Goal: Task Accomplishment & Management: Manage account settings

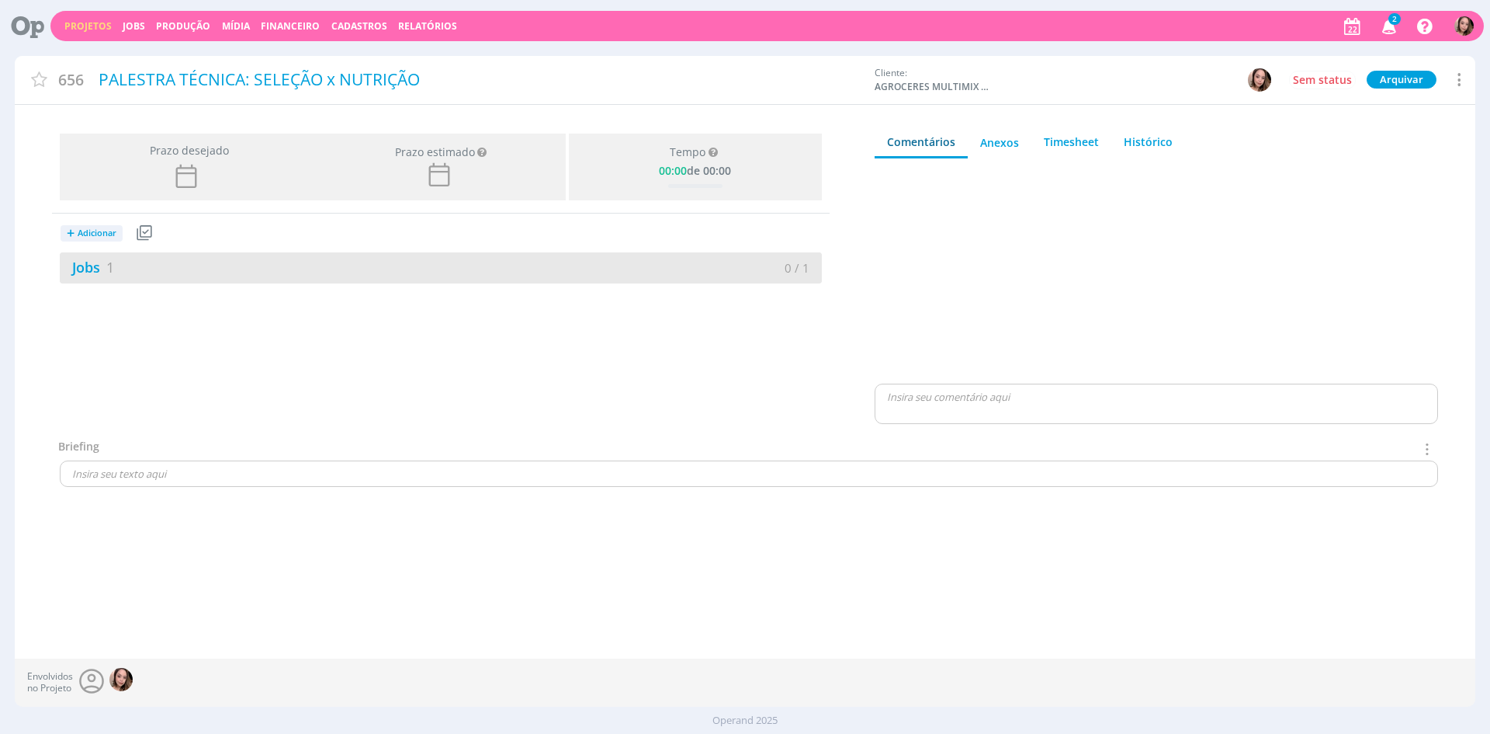
drag, startPoint x: 154, startPoint y: 269, endPoint x: 706, endPoint y: 272, distance: 551.9
click at [154, 269] on div "Jobs 1" at bounding box center [250, 267] width 381 height 21
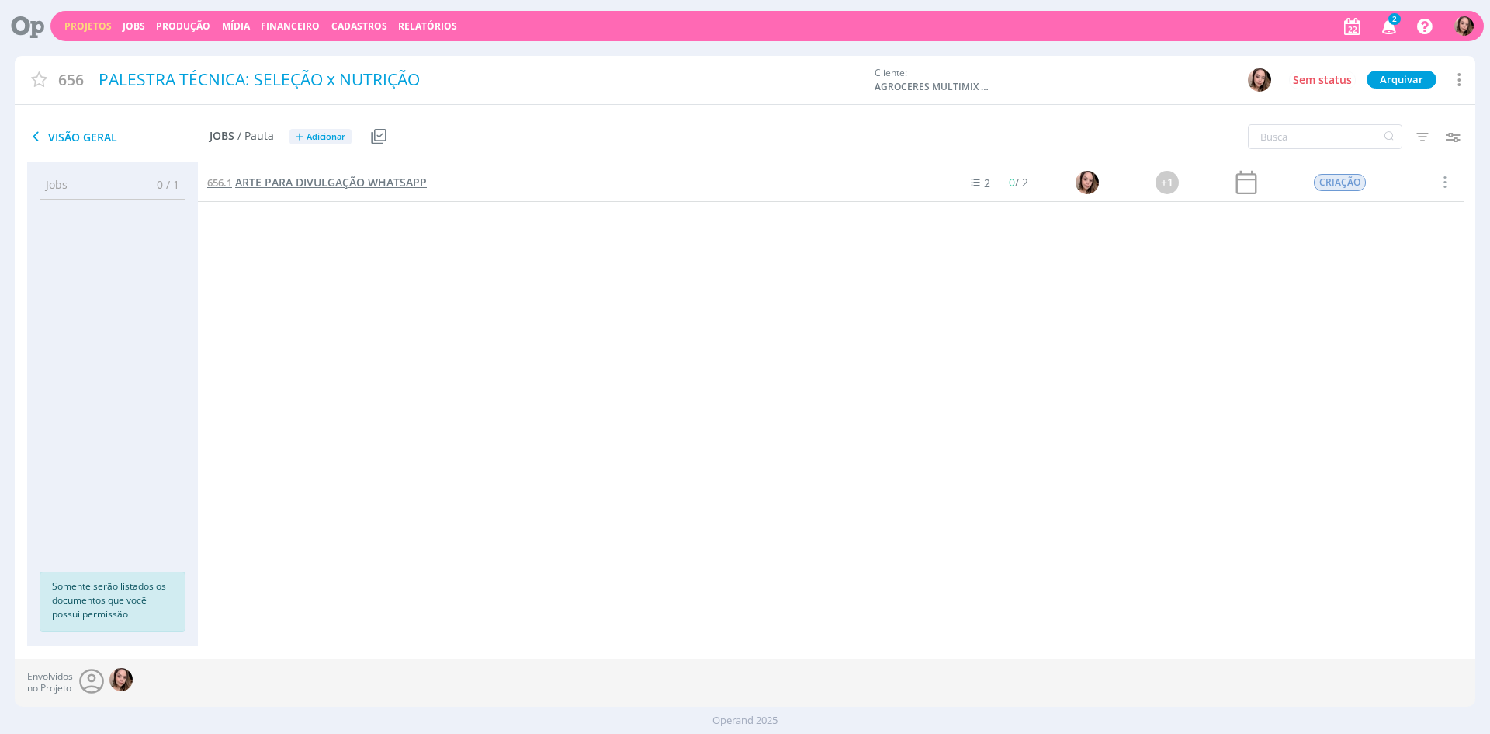
click at [355, 184] on span "ARTE PARA DIVULGAÇÃO WHATSAPP" at bounding box center [331, 182] width 192 height 15
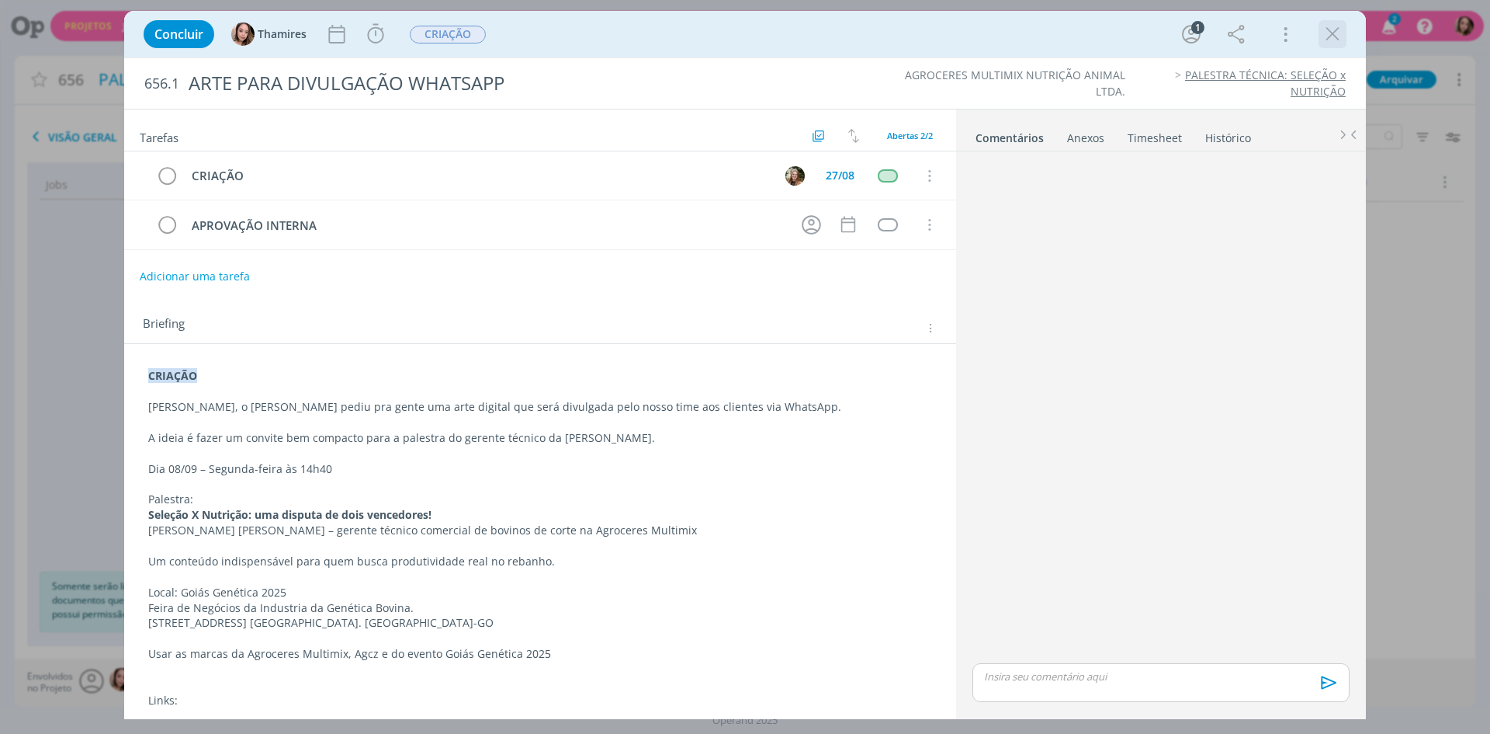
click at [1345, 35] on div "dialog" at bounding box center [1333, 34] width 28 height 28
click at [1331, 40] on icon "dialog" at bounding box center [1332, 34] width 23 height 23
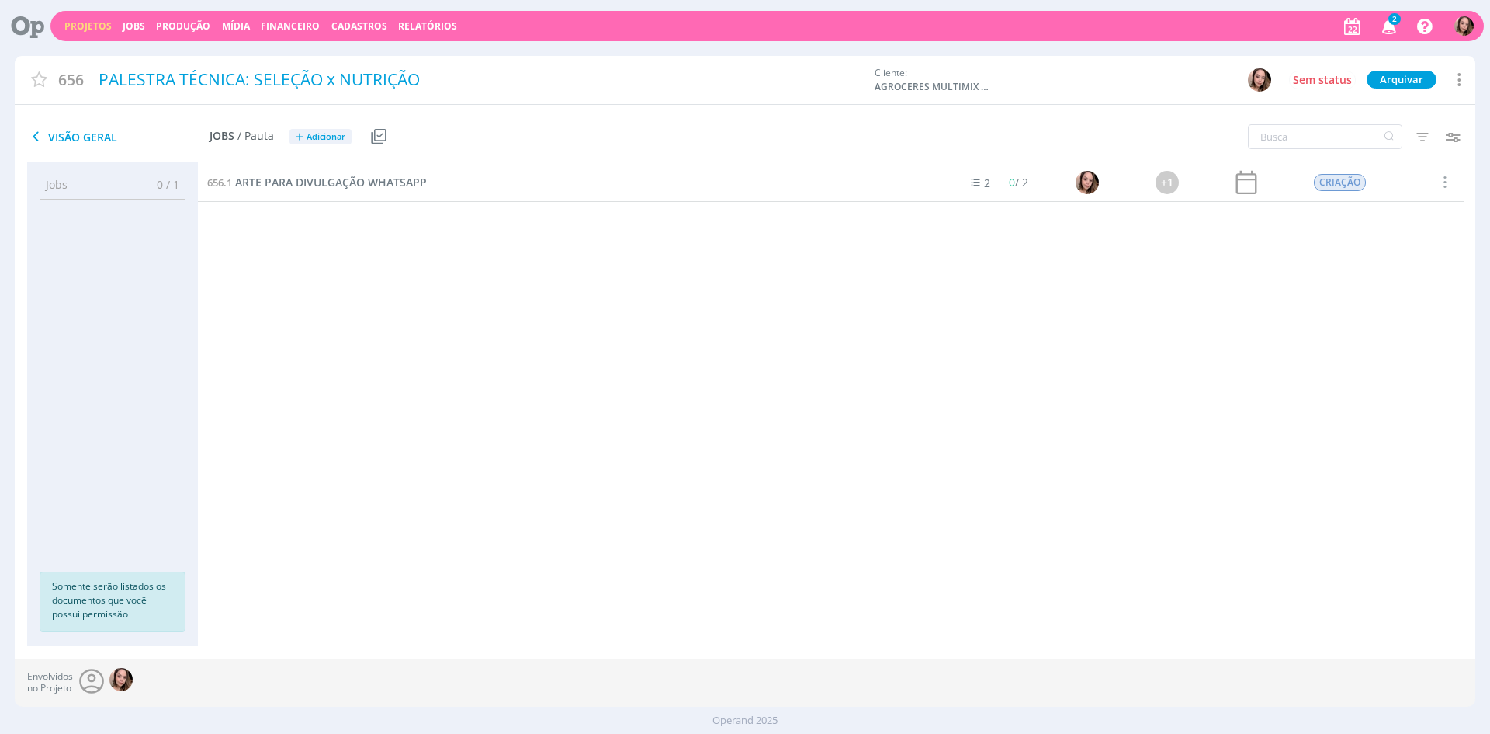
click at [88, 29] on link "Projetos" at bounding box center [87, 25] width 47 height 13
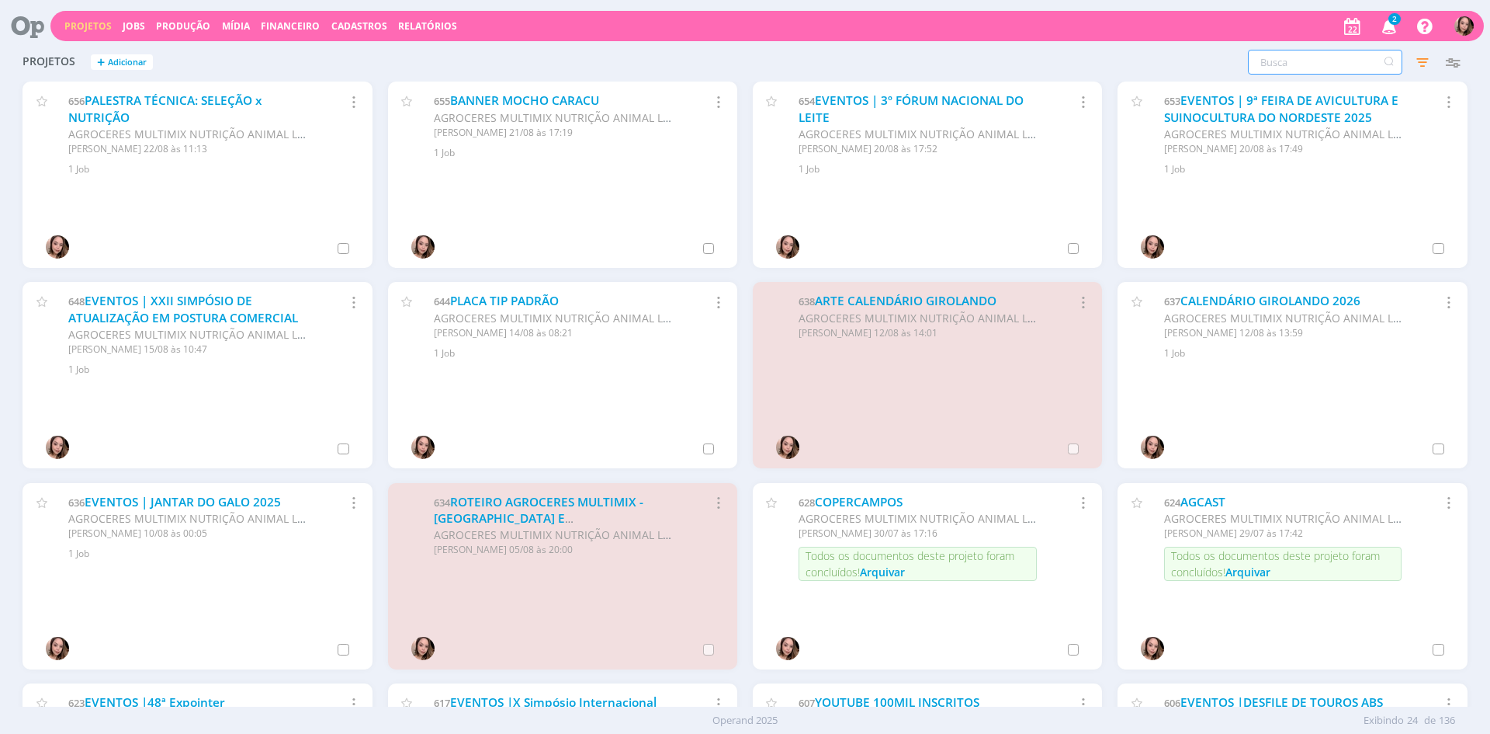
click at [1299, 59] on input "text" at bounding box center [1325, 62] width 154 height 25
click at [126, 61] on span "Adicionar" at bounding box center [127, 62] width 39 height 10
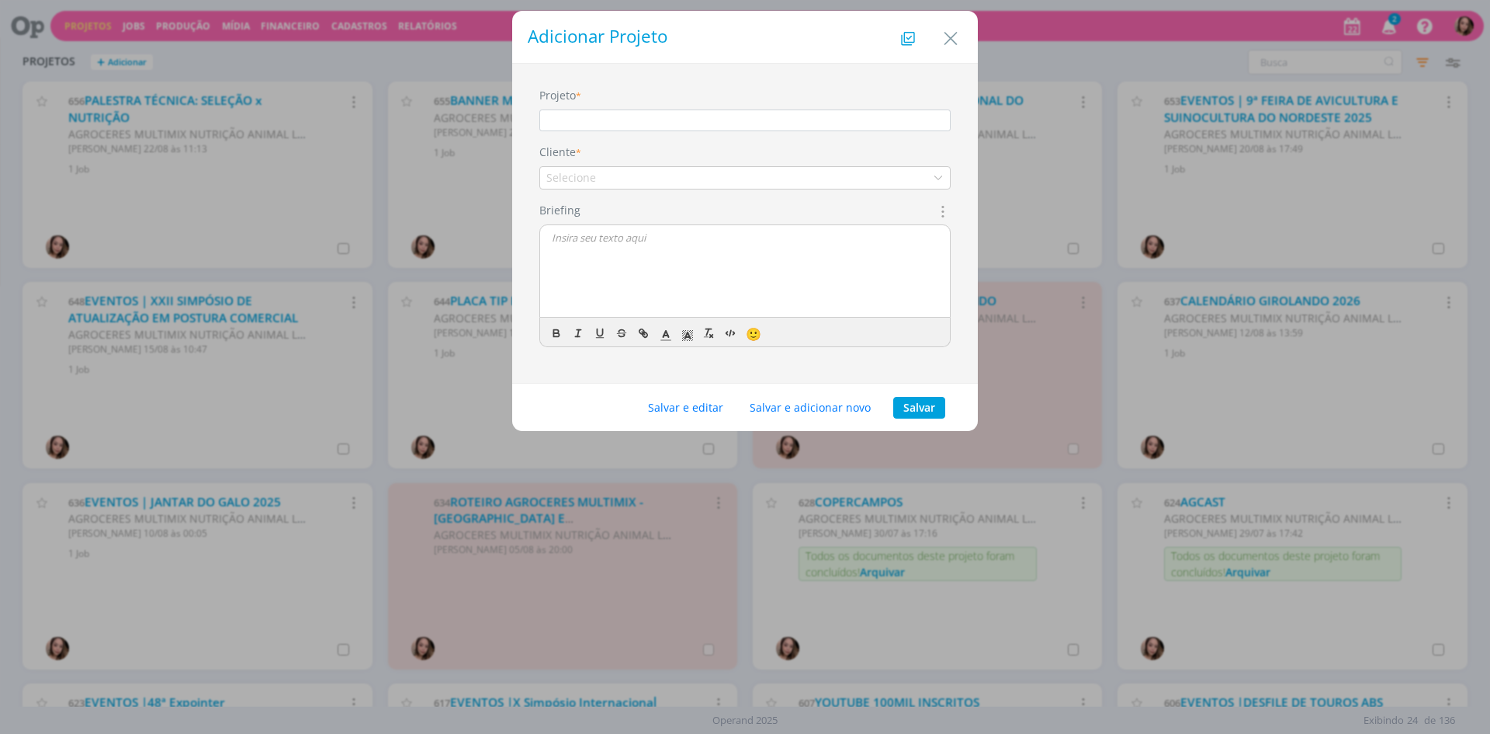
click at [730, 127] on input "Projeto" at bounding box center [745, 120] width 411 height 22
drag, startPoint x: 546, startPoint y: 123, endPoint x: 662, endPoint y: 98, distance: 119.1
click at [546, 122] on input "folder agAntiox e agAntiox pet" at bounding box center [745, 120] width 411 height 22
type input "FOLDER AGANTIOX E AGANTIOX PET"
click at [633, 187] on div "Selecione" at bounding box center [745, 177] width 411 height 23
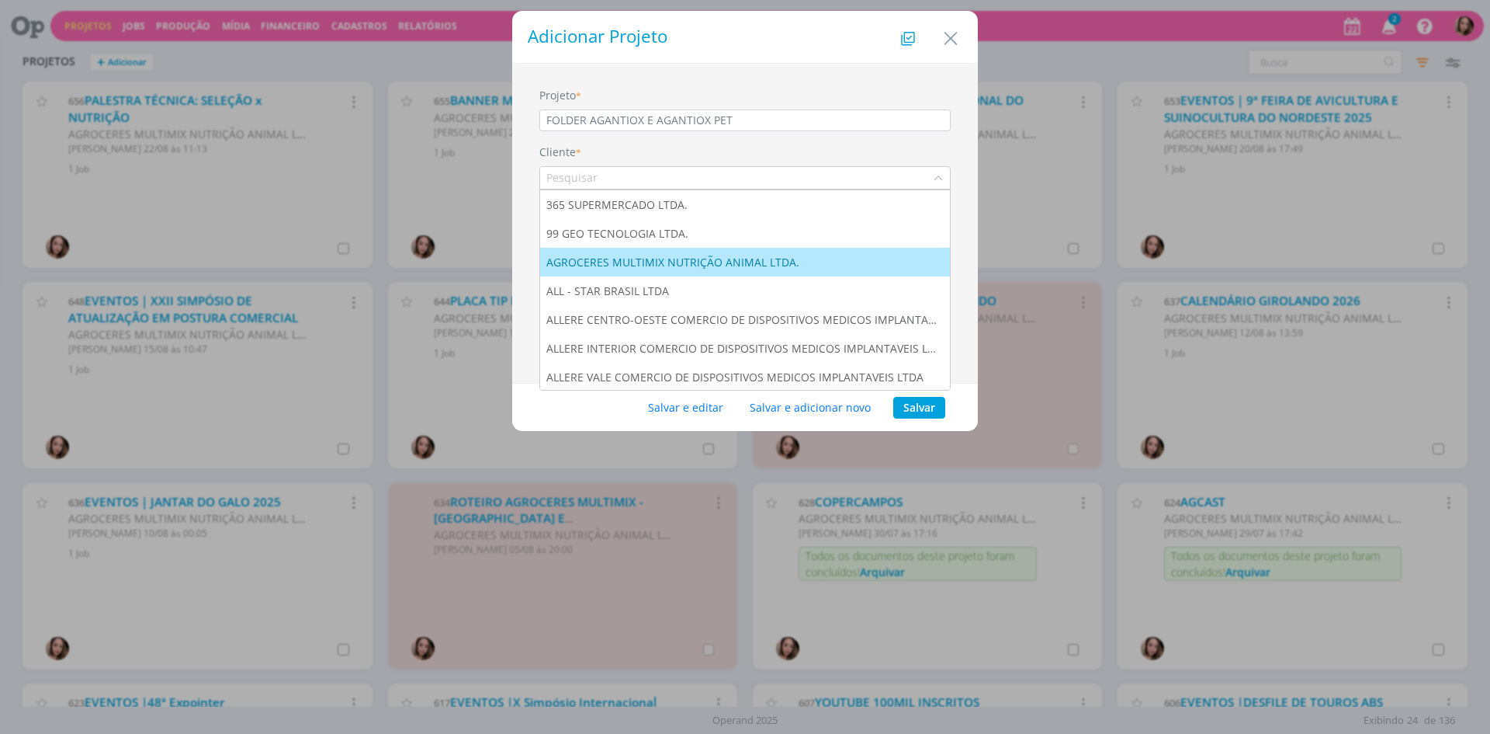
click at [661, 254] on div "AGROCERES MULTIMIX NUTRIÇÃO ANIMAL LTDA." at bounding box center [674, 262] width 256 height 16
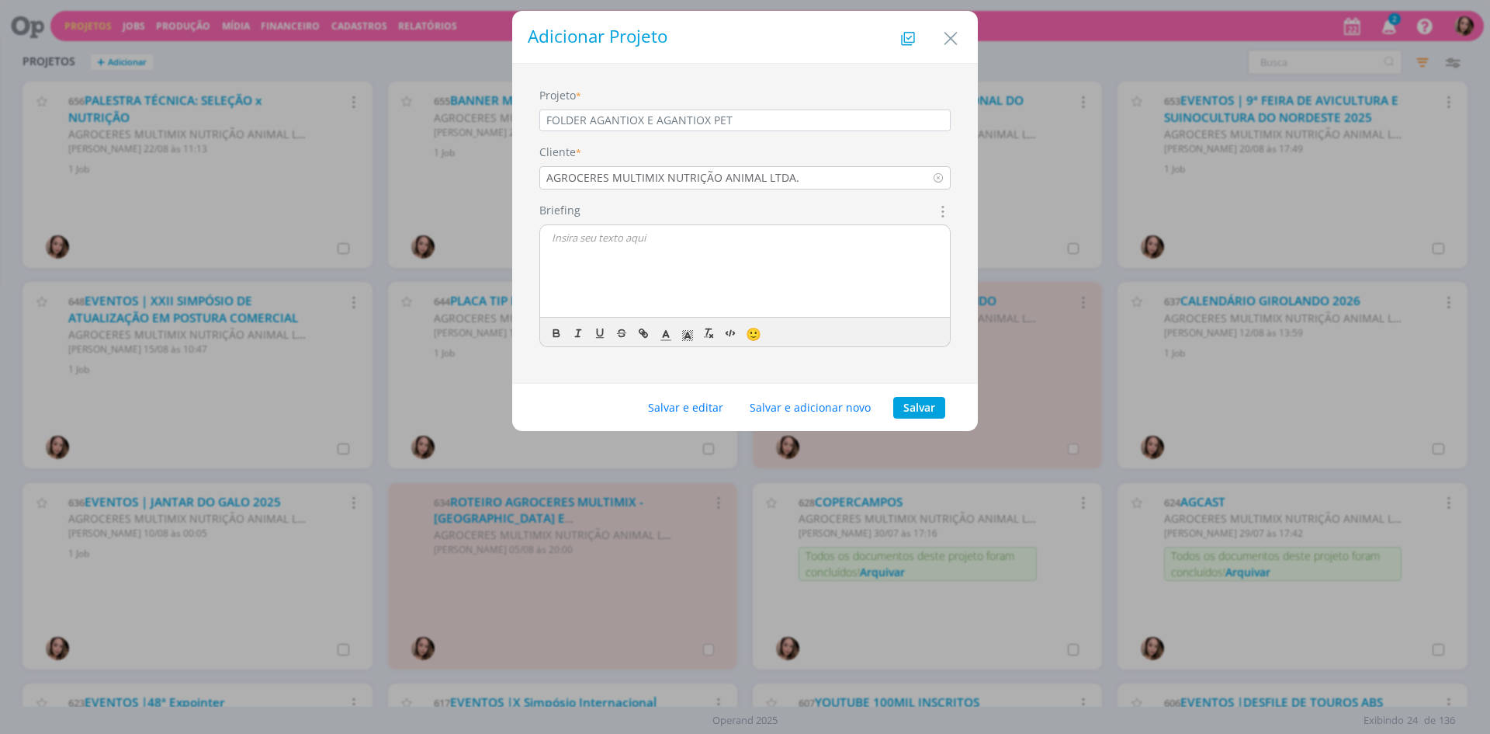
click at [661, 253] on div "dialog" at bounding box center [745, 271] width 410 height 93
click at [712, 411] on button "Salvar e editar" at bounding box center [685, 408] width 95 height 22
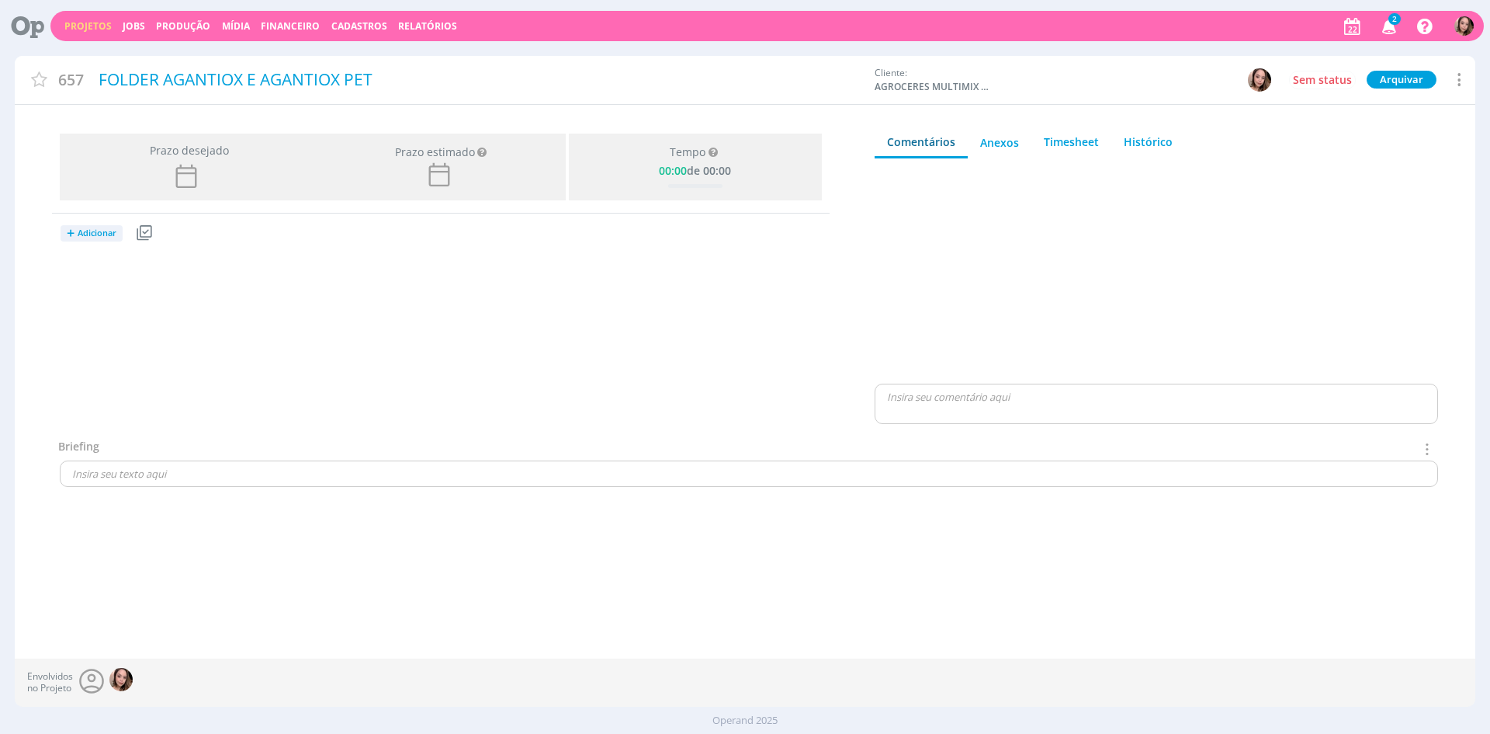
click at [115, 232] on span "Adicionar" at bounding box center [97, 233] width 39 height 10
click at [151, 287] on link "Jobs" at bounding box center [122, 286] width 123 height 25
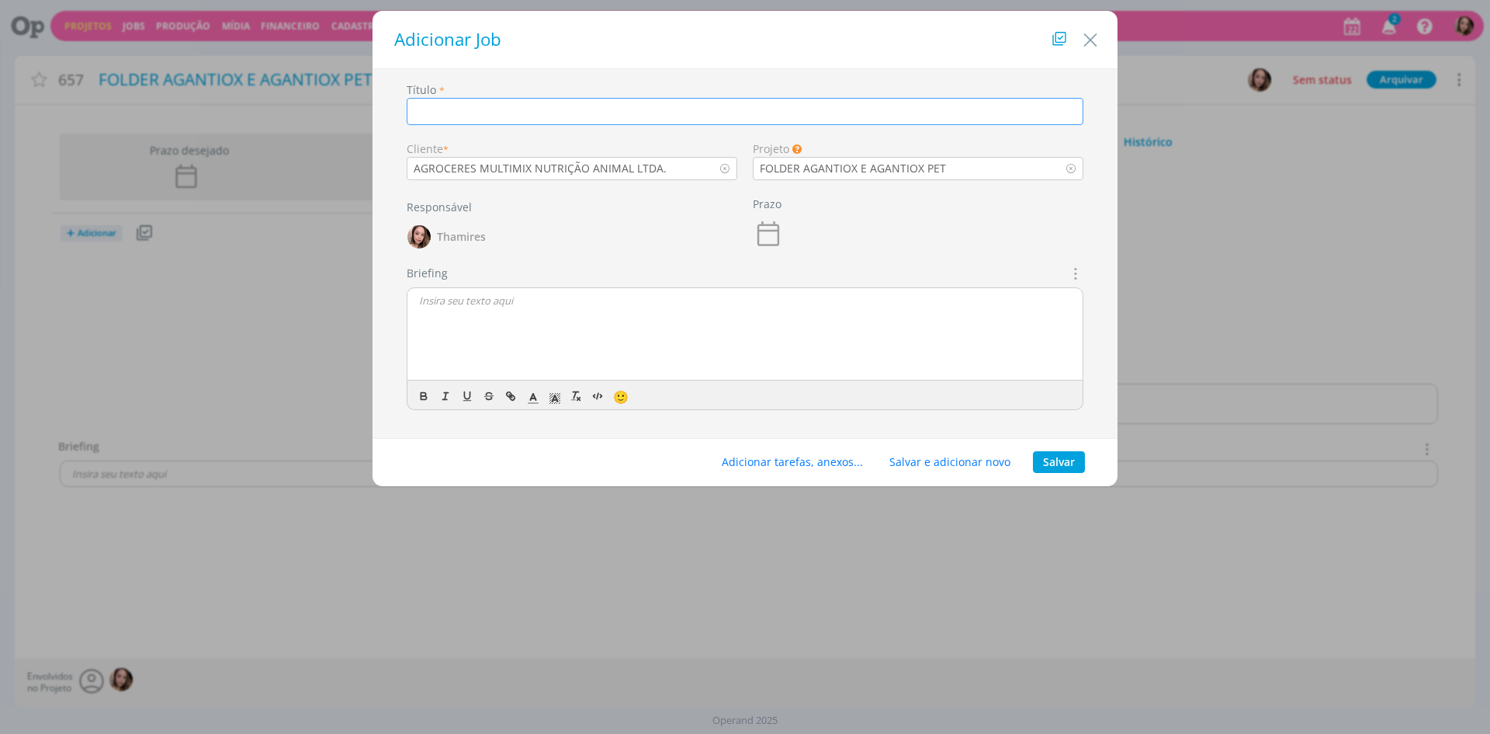
click at [546, 107] on input "dialog" at bounding box center [745, 111] width 677 height 27
paste input "agAntiox e agAntiox pet"
click at [587, 111] on input "DESENVOLVIMENTO DE FOLDER AG agAntiox e agAntiox pet" at bounding box center [745, 111] width 677 height 27
type input "DESENVOLVIMENTO DE FOLDER AGANTIOX E AGANTIOX PET"
